Goal: Navigation & Orientation: Find specific page/section

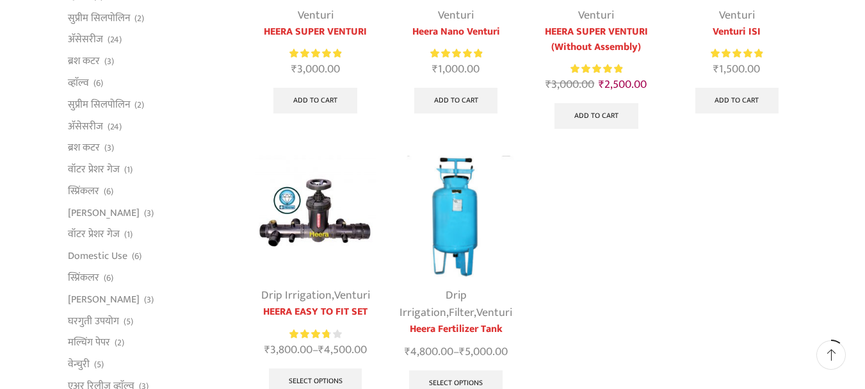
scroll to position [320, 0]
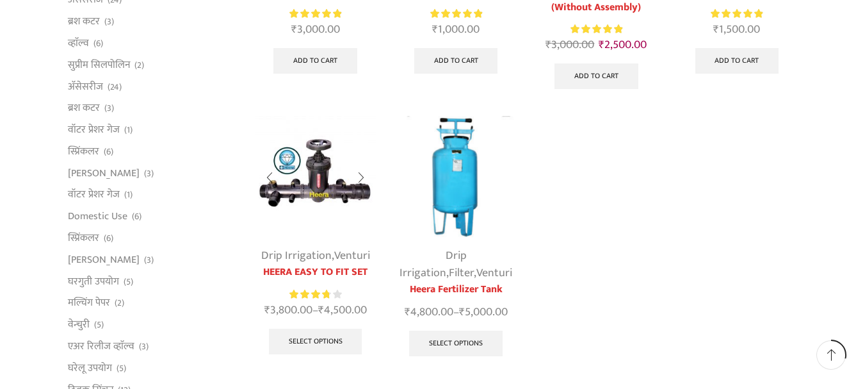
click at [312, 181] on img at bounding box center [315, 176] width 121 height 121
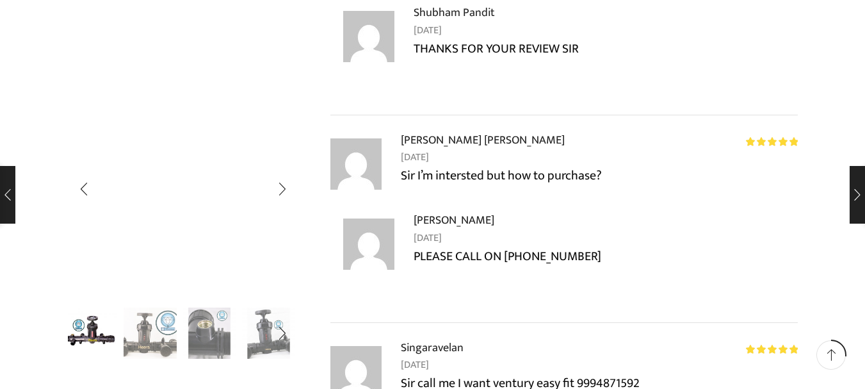
scroll to position [2370, 0]
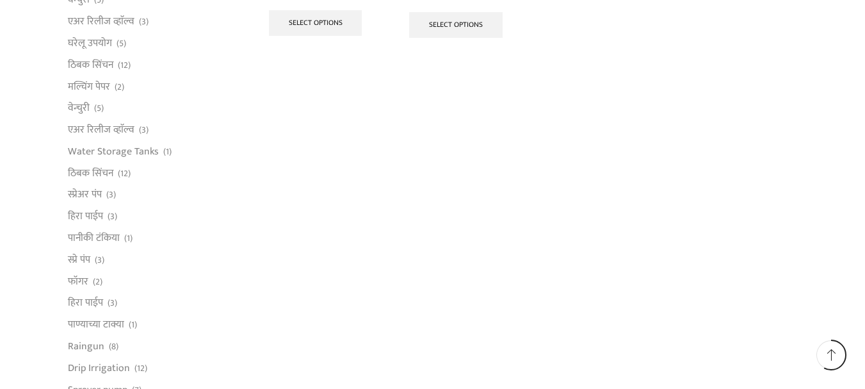
scroll to position [897, 0]
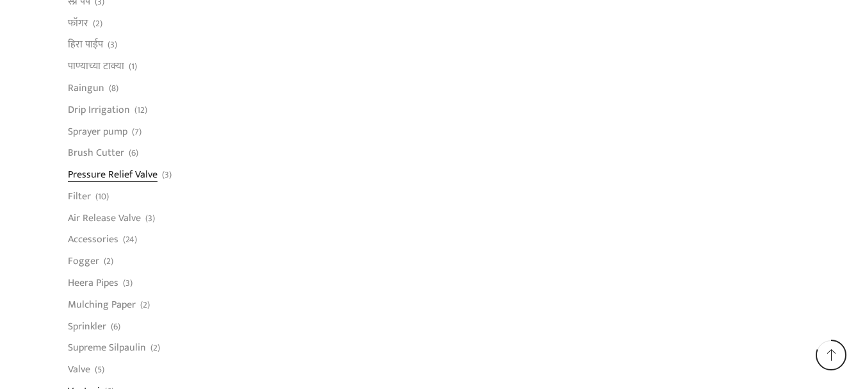
click at [135, 176] on link "Pressure Relief Valve" at bounding box center [113, 175] width 90 height 22
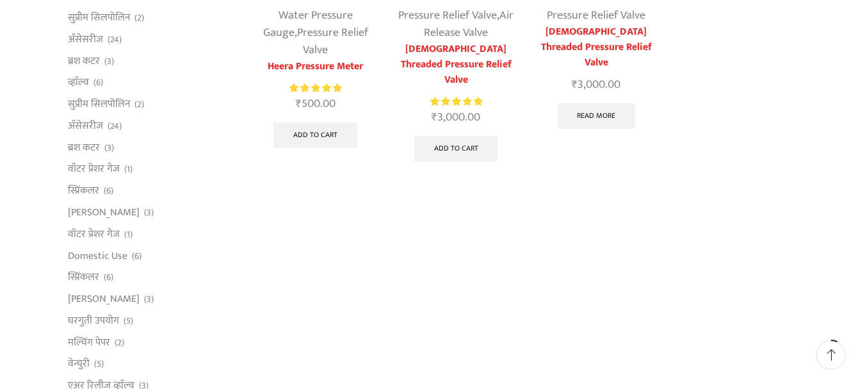
scroll to position [64, 0]
